Goal: Check status: Check status

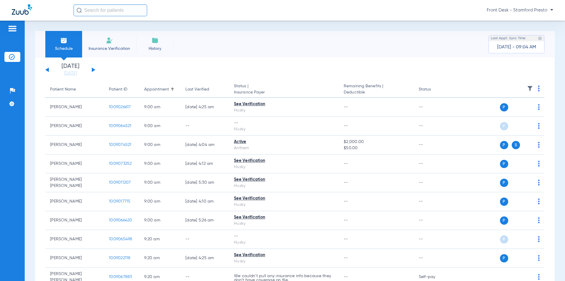
click at [92, 71] on button at bounding box center [94, 69] width 4 height 4
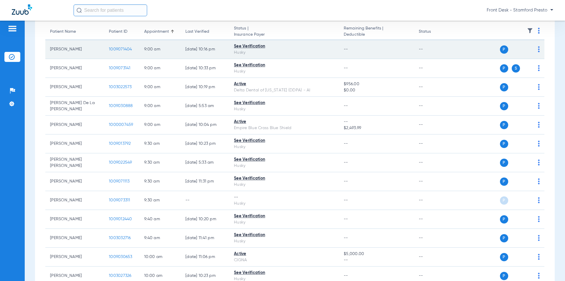
scroll to position [59, 0]
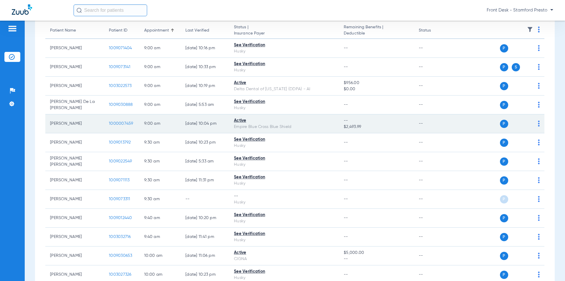
click at [123, 123] on span "1000007459" at bounding box center [121, 123] width 24 height 4
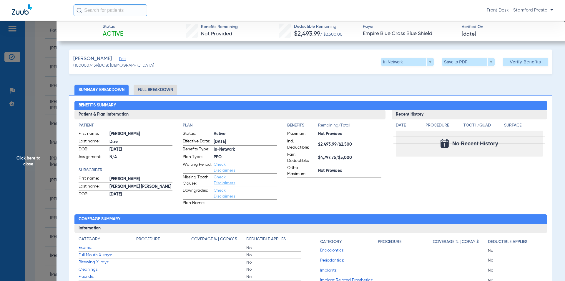
click at [79, 91] on li "Summary Breakdown" at bounding box center [101, 89] width 54 height 10
click at [33, 96] on span "Click here to close" at bounding box center [28, 161] width 57 height 281
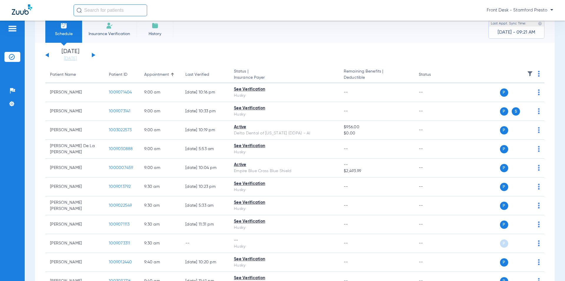
scroll to position [0, 0]
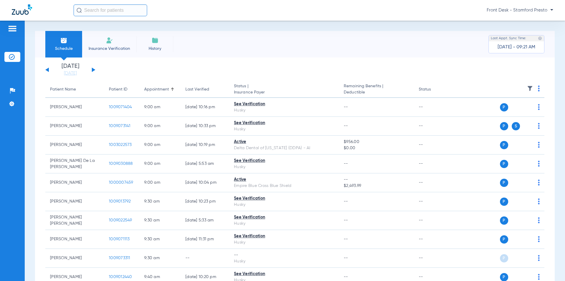
click at [47, 70] on button at bounding box center [47, 69] width 4 height 4
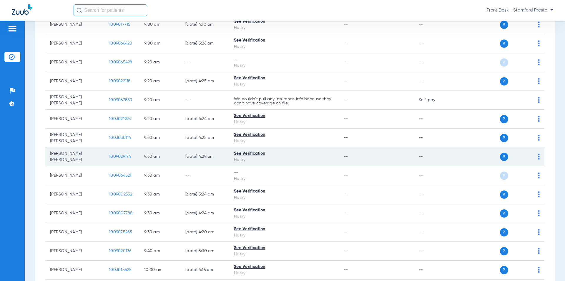
scroll to position [206, 0]
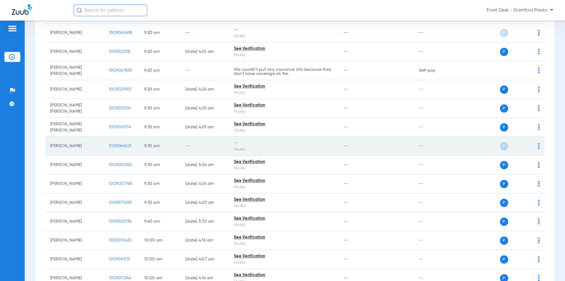
click at [119, 146] on span "1009064521" at bounding box center [120, 146] width 23 height 4
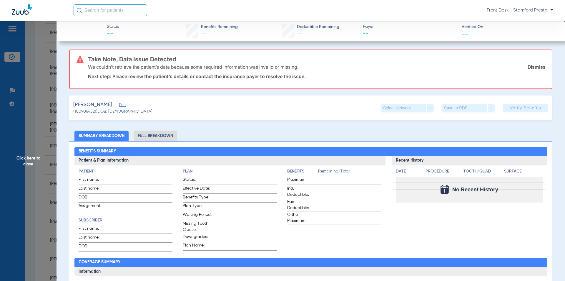
click at [43, 129] on span "Click here to close" at bounding box center [28, 161] width 57 height 281
